Goal: Find specific page/section: Find specific page/section

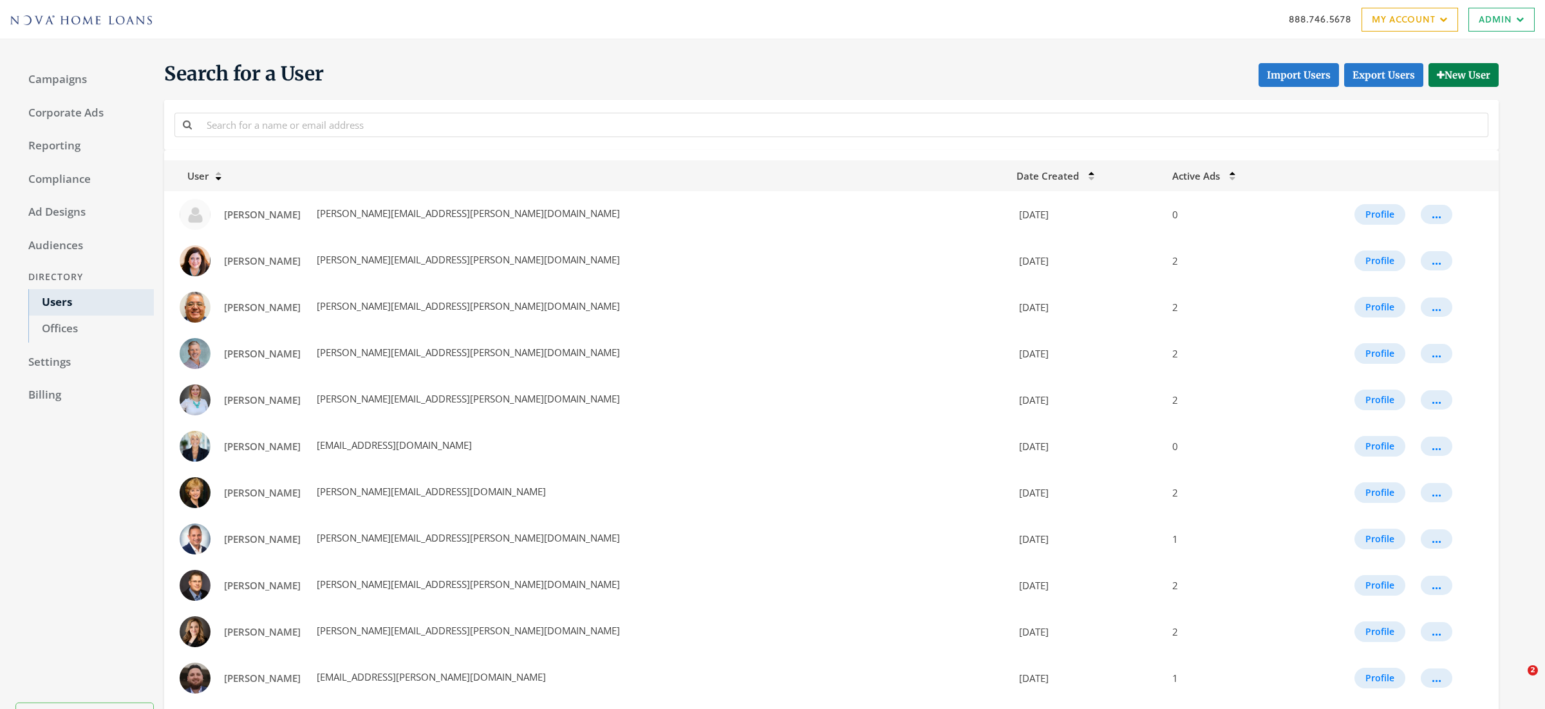
click at [301, 130] on input "text" at bounding box center [844, 125] width 1290 height 24
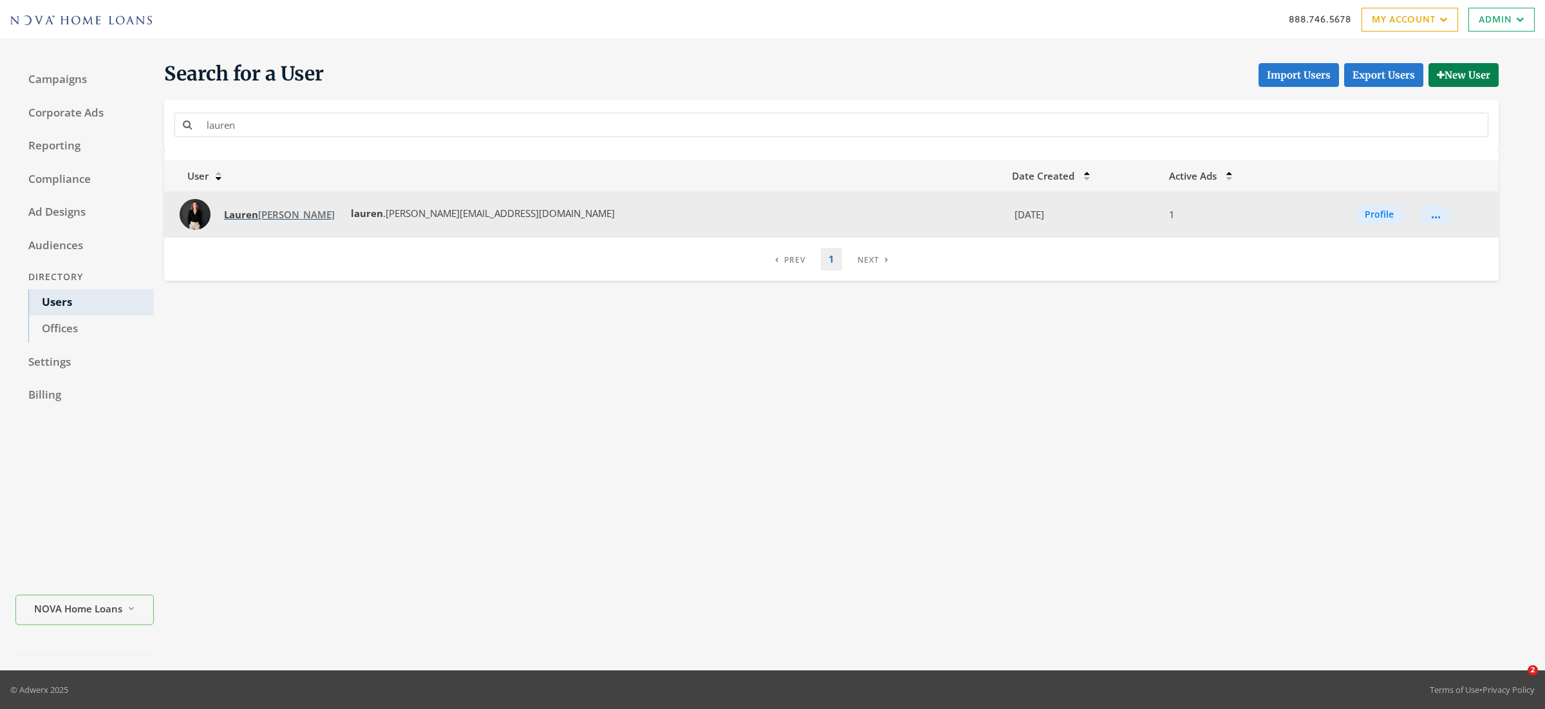
type input "lauren"
click at [264, 221] on span "[PERSON_NAME]" at bounding box center [279, 214] width 111 height 13
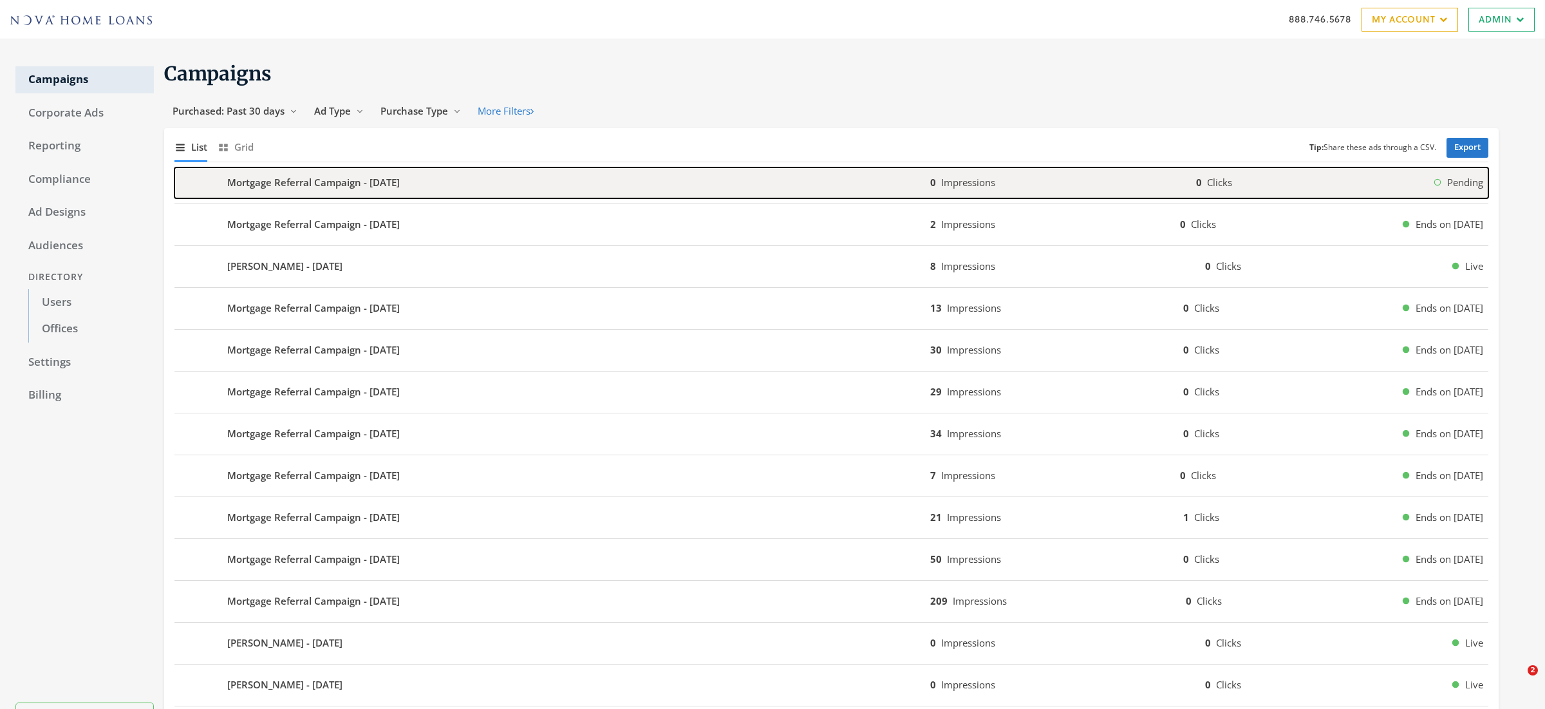
click at [246, 179] on b "Mortgage Referral Campaign - 2025-09-25" at bounding box center [313, 182] width 173 height 15
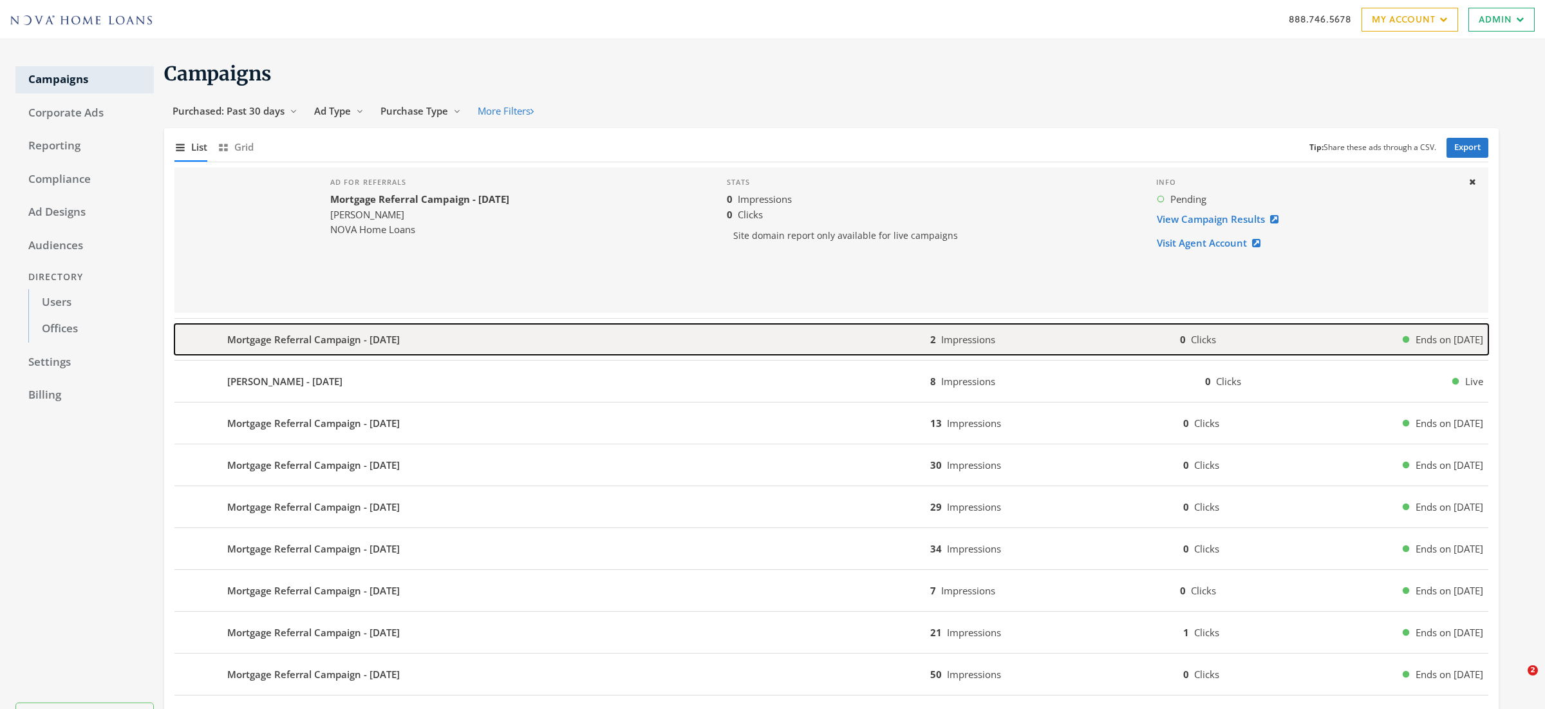
click at [284, 341] on b "Mortgage Referral Campaign - 2025-09-25" at bounding box center [313, 339] width 173 height 15
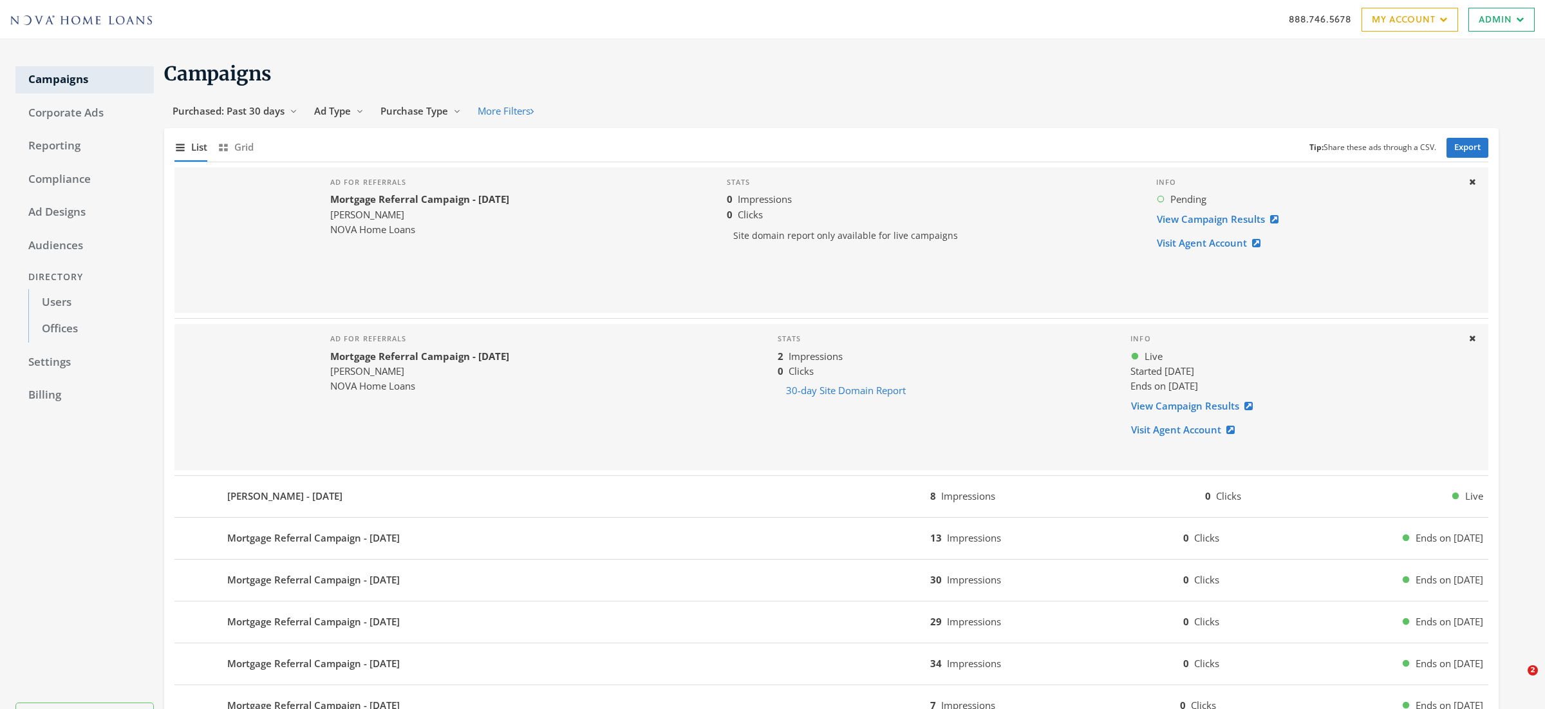
click at [346, 204] on b "Mortgage Referral Campaign - 2025-09-25" at bounding box center [419, 199] width 179 height 13
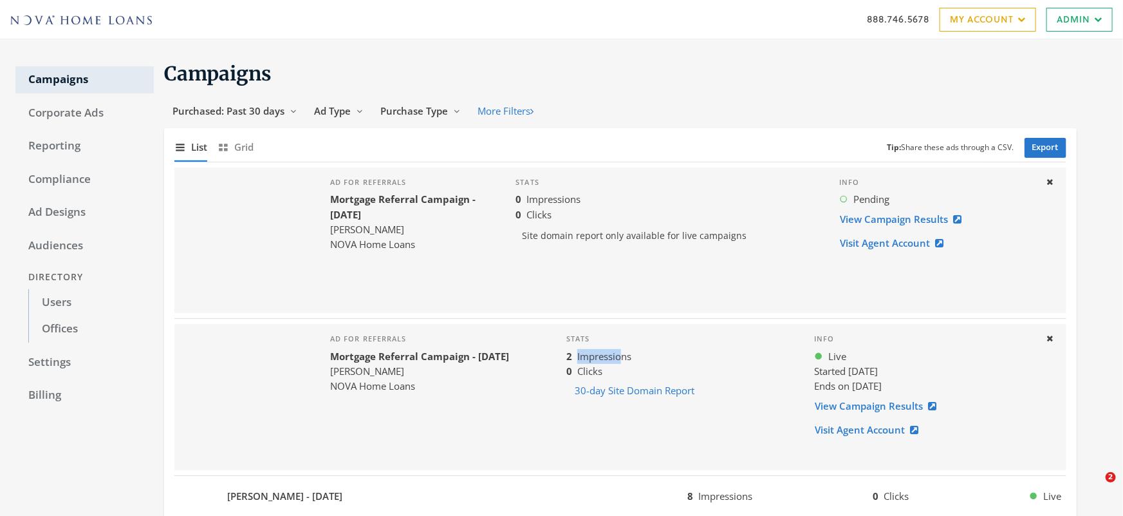
drag, startPoint x: 579, startPoint y: 358, endPoint x: 634, endPoint y: 356, distance: 54.1
click at [634, 356] on div "2 Impressions" at bounding box center [680, 356] width 227 height 15
click at [419, 111] on span "Purchase Type" at bounding box center [414, 110] width 68 height 13
click at [317, 116] on span "Ad Type" at bounding box center [332, 110] width 37 height 13
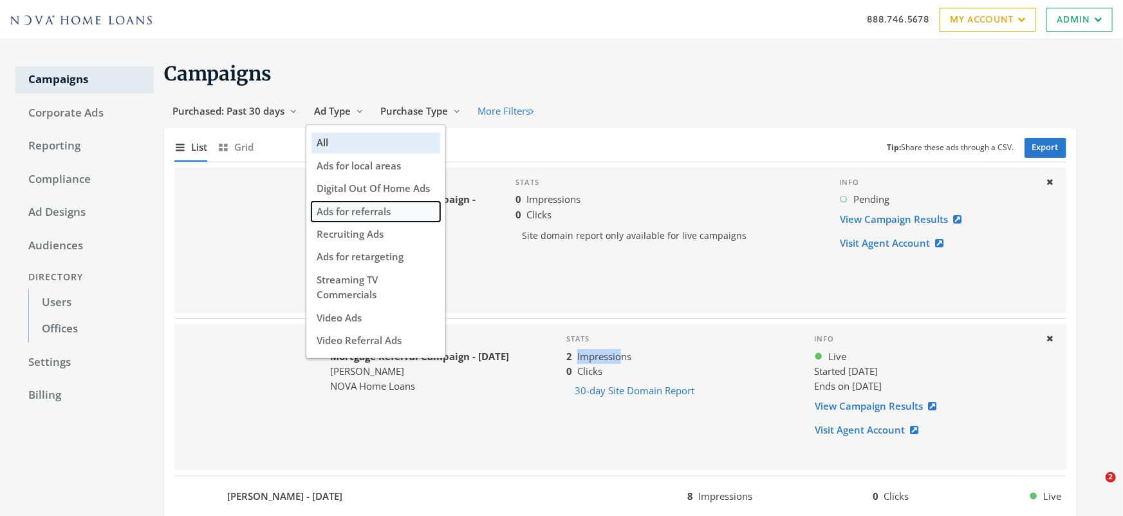
click at [364, 213] on span "Ads for referrals" at bounding box center [354, 211] width 74 height 13
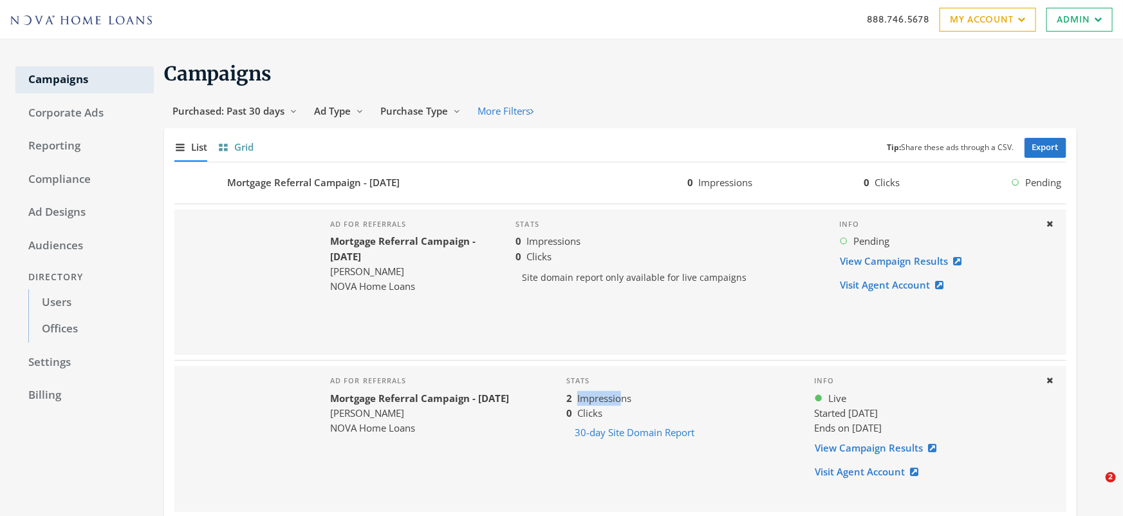
click at [227, 146] on icon "button" at bounding box center [226, 145] width 4 height 3
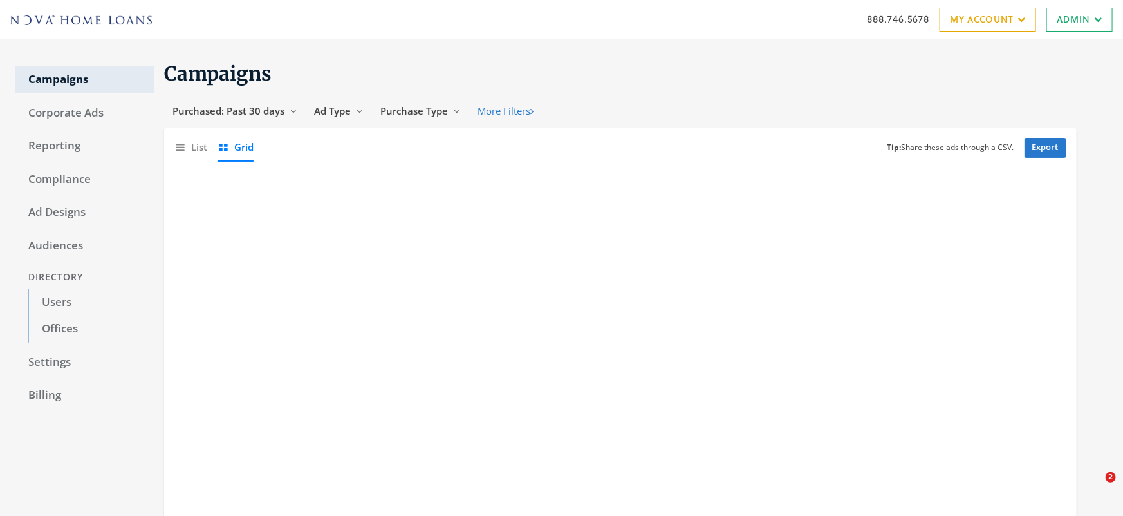
click at [227, 146] on icon "button" at bounding box center [226, 145] width 4 height 3
click at [60, 298] on link "Users" at bounding box center [91, 302] width 126 height 27
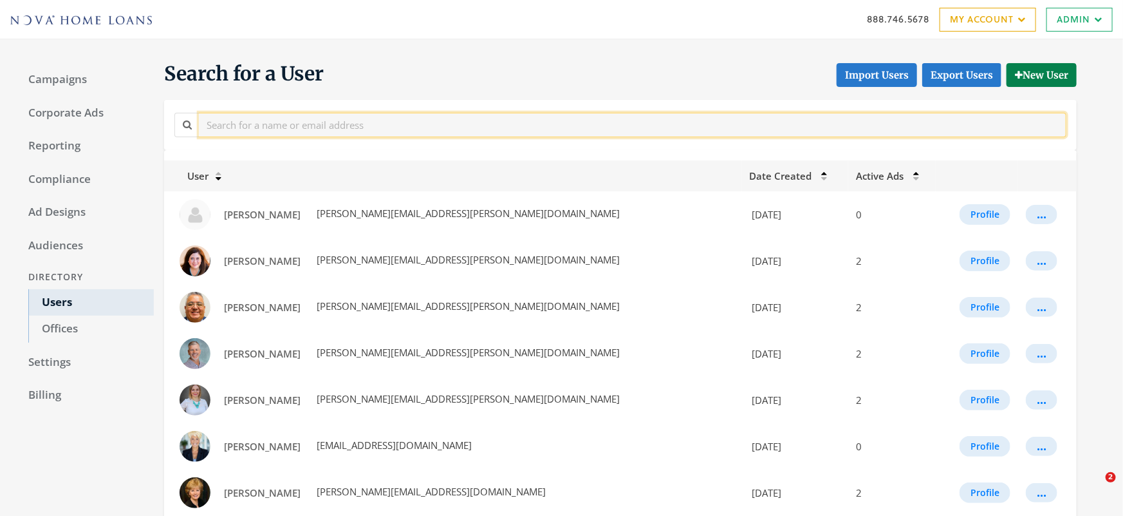
click at [277, 126] on input "text" at bounding box center [633, 125] width 868 height 24
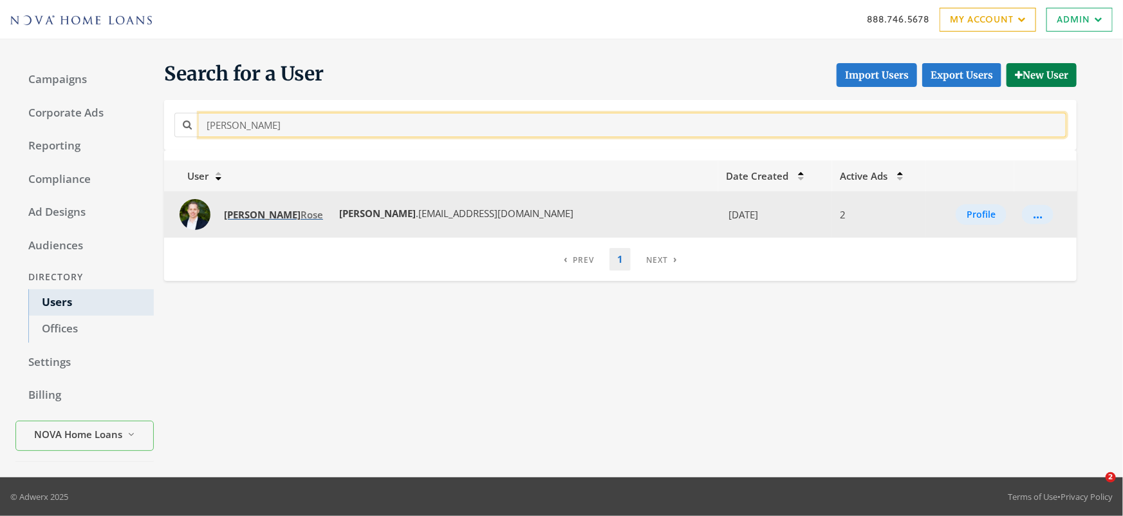
type input "jason"
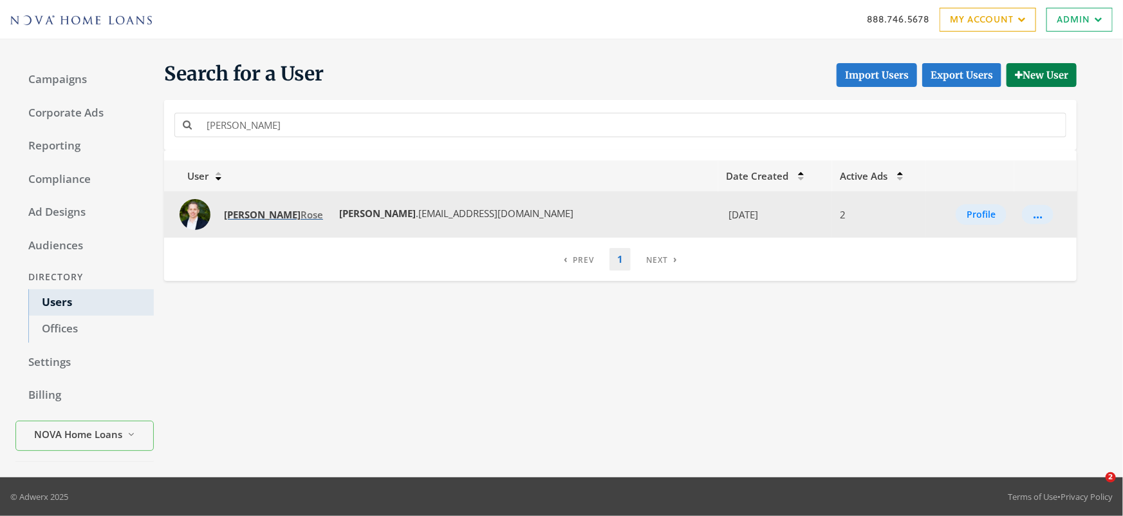
click at [0, 0] on body "888.746.5678 My Account My Campaigns Account Summary Compliance Dashboard Enter…" at bounding box center [561, 258] width 1123 height 516
